Goal: Information Seeking & Learning: Learn about a topic

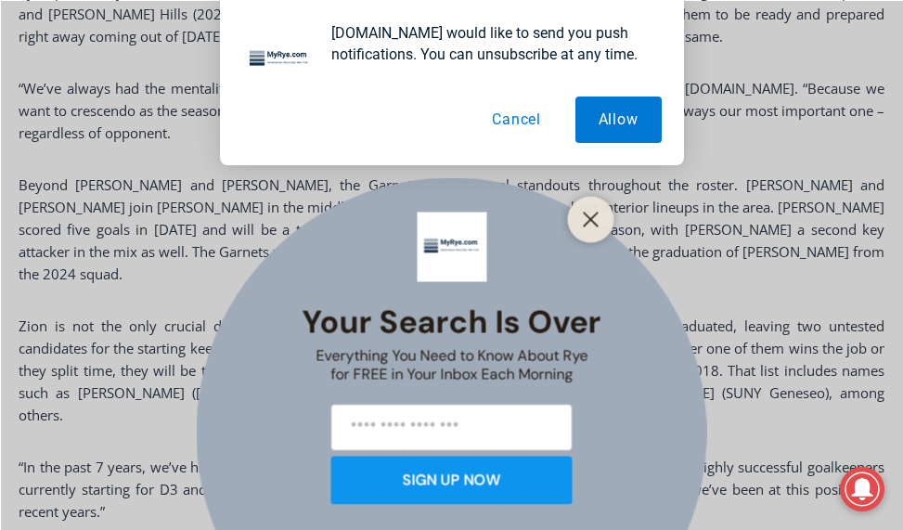
scroll to position [1727, 0]
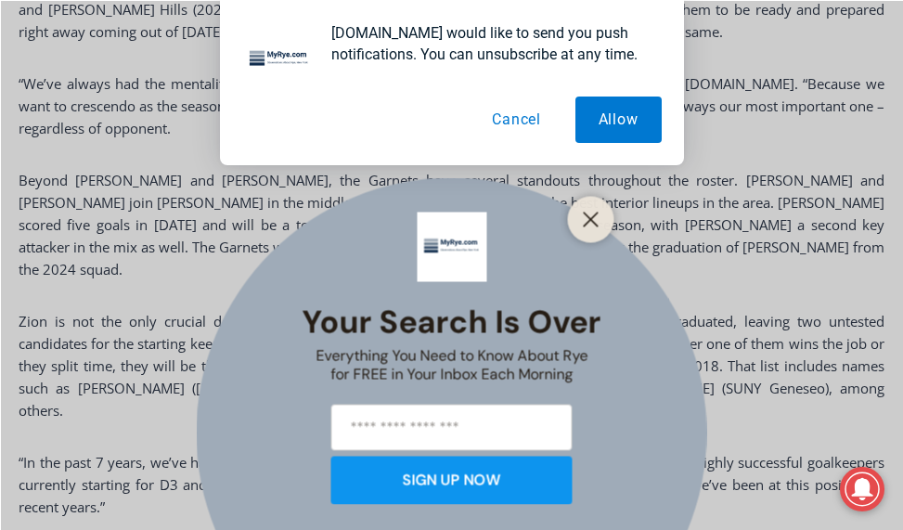
click at [737, 237] on div "Your Search is Over Everything You Need to Know About Rye for FREE in Your Inbo…" at bounding box center [451, 265] width 903 height 530
click at [534, 117] on button "Cancel" at bounding box center [517, 120] width 96 height 46
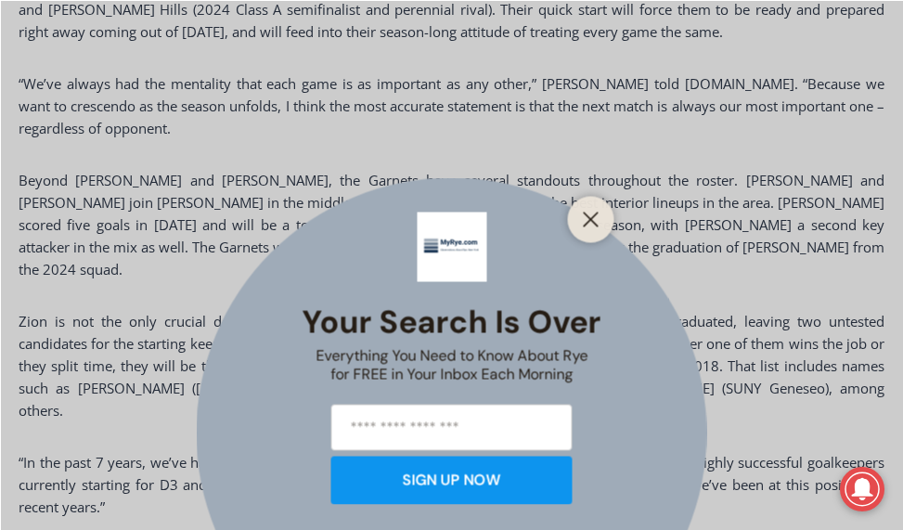
click at [589, 233] on div at bounding box center [591, 219] width 46 height 46
click at [588, 220] on icon "Close" at bounding box center [591, 219] width 17 height 17
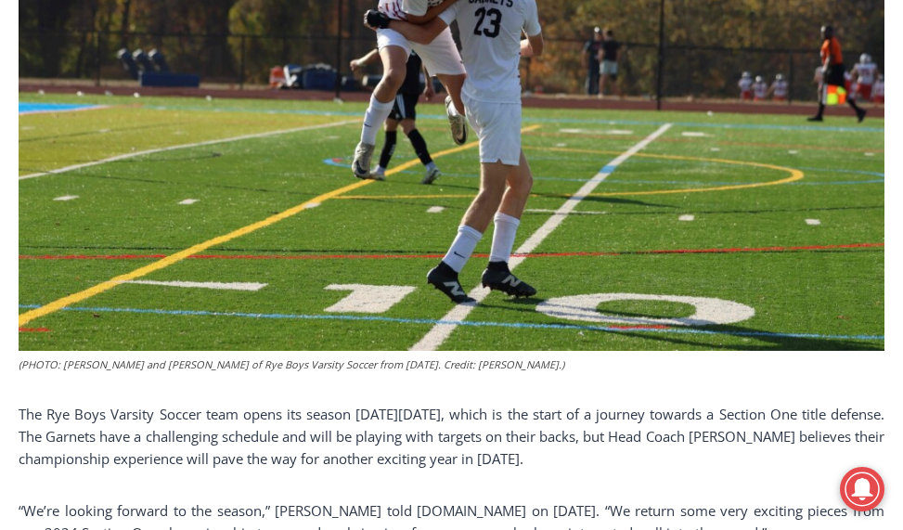
scroll to position [520, 0]
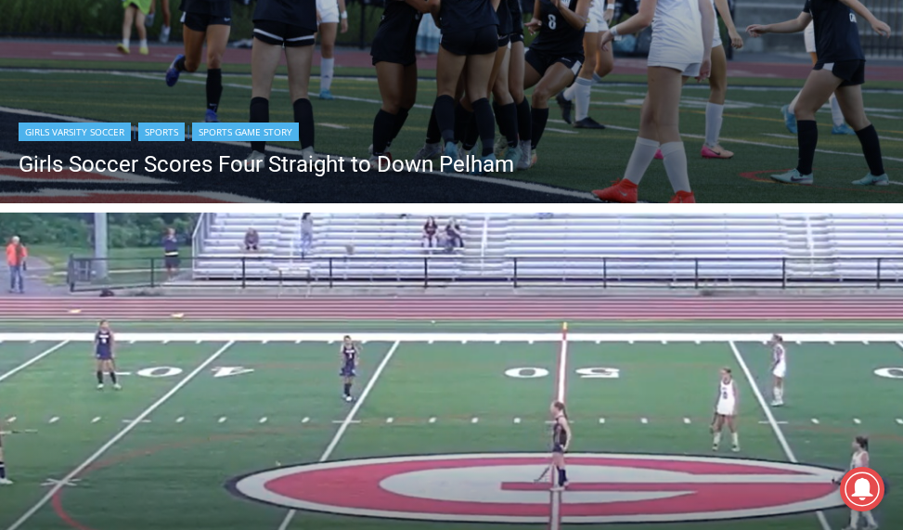
scroll to position [1638, 0]
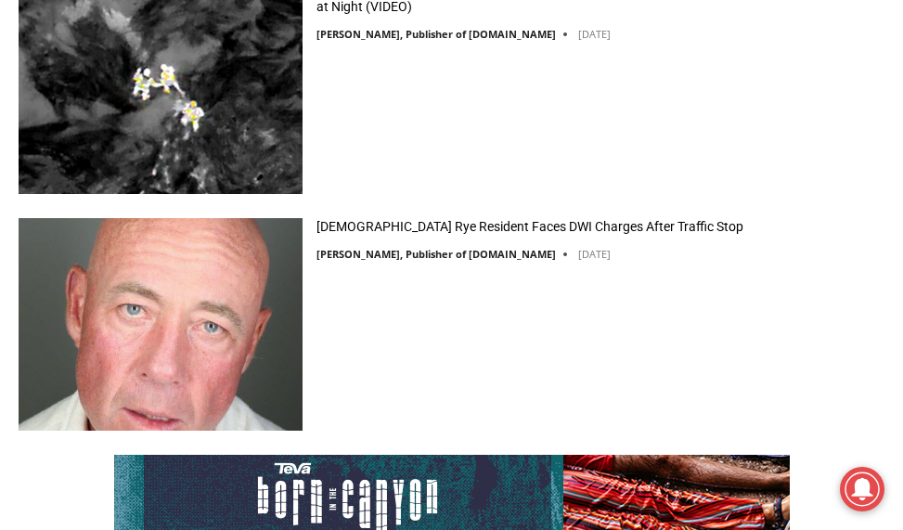
click at [728, 289] on div "56-Year-Old Rye Resident Faces DWI Charges After Traffic Stop Jay Sears, Publis…" at bounding box center [451, 331] width 903 height 226
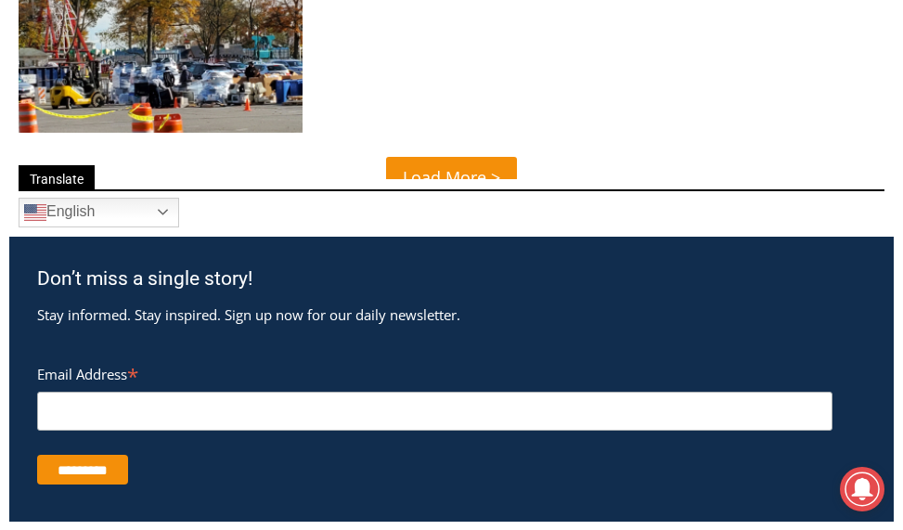
scroll to position [6650, 0]
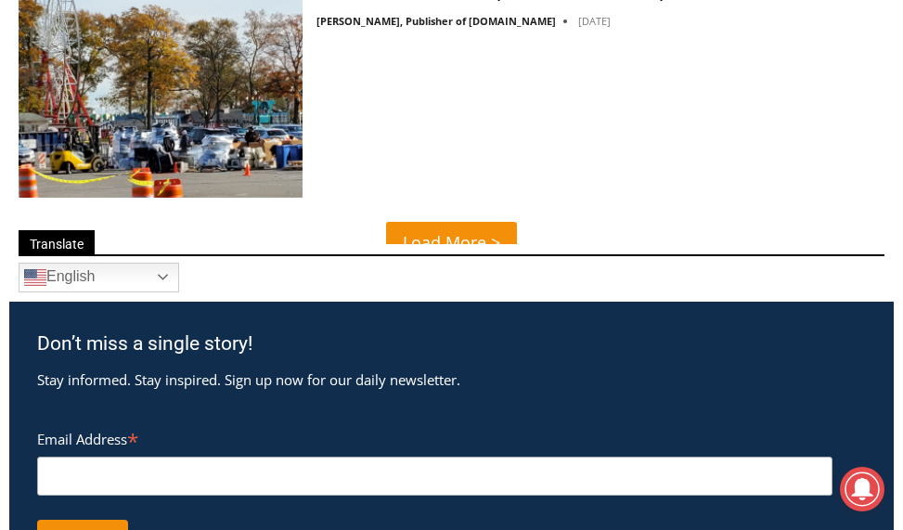
click at [451, 232] on div "Translate Arabic Chichewa Chinese (Simplified) Croatian Dutch English French Ge…" at bounding box center [451, 264] width 885 height 76
click at [451, 240] on span "Translate" at bounding box center [452, 245] width 866 height 21
